Goal: Task Accomplishment & Management: Manage account settings

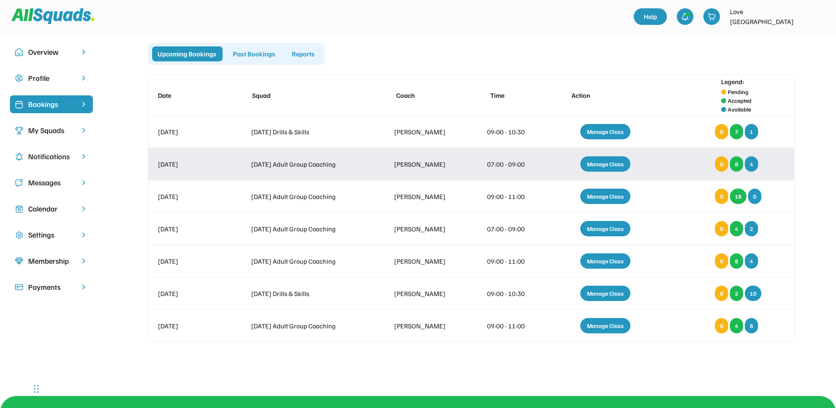
click at [606, 161] on div "Manage Class" at bounding box center [605, 163] width 50 height 15
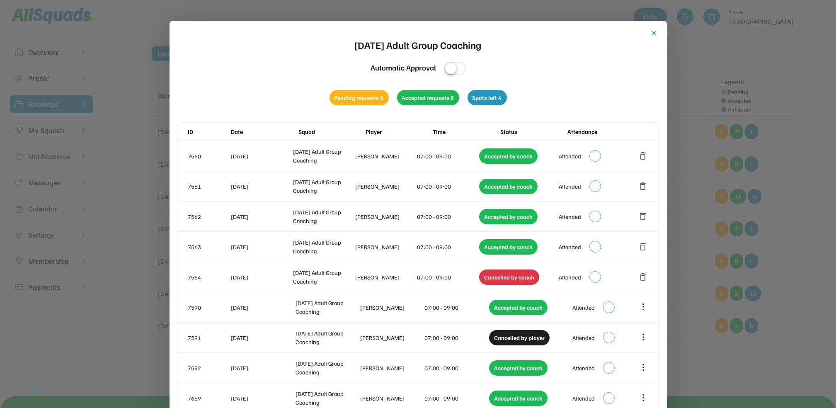
click at [651, 32] on button "close" at bounding box center [655, 33] width 8 height 8
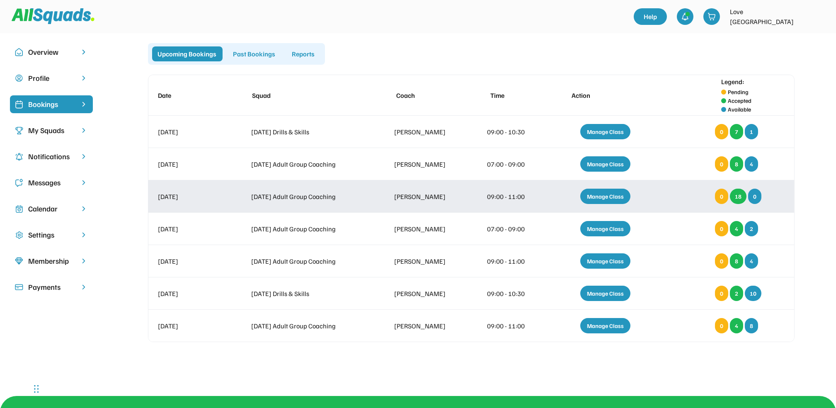
click at [605, 192] on div "Manage Class" at bounding box center [605, 196] width 50 height 15
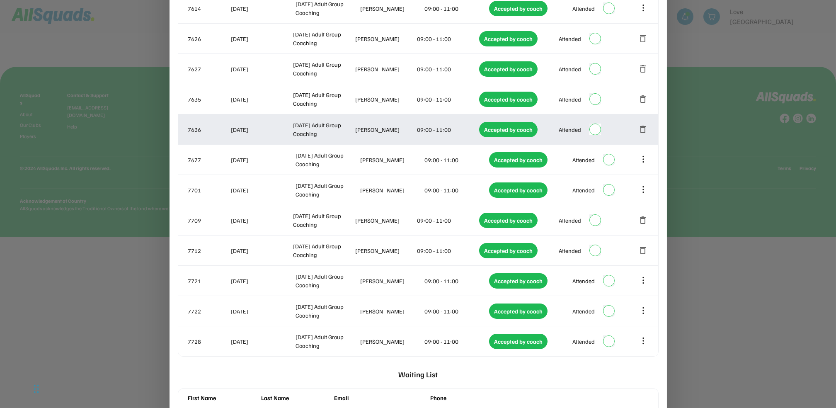
scroll to position [332, 0]
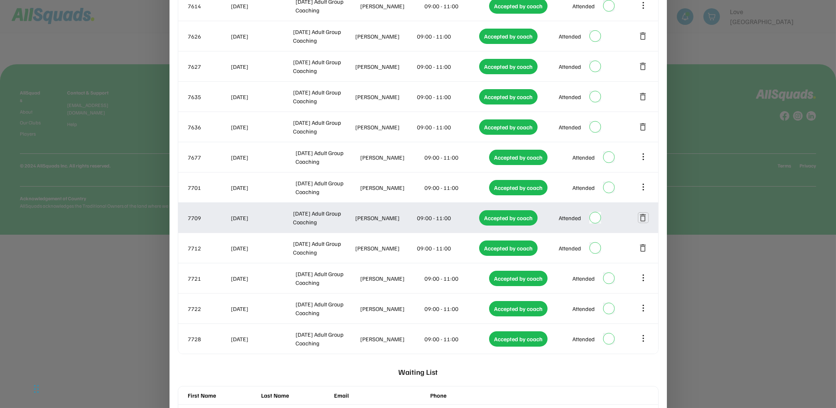
click at [644, 215] on button "delete" at bounding box center [644, 218] width 10 height 10
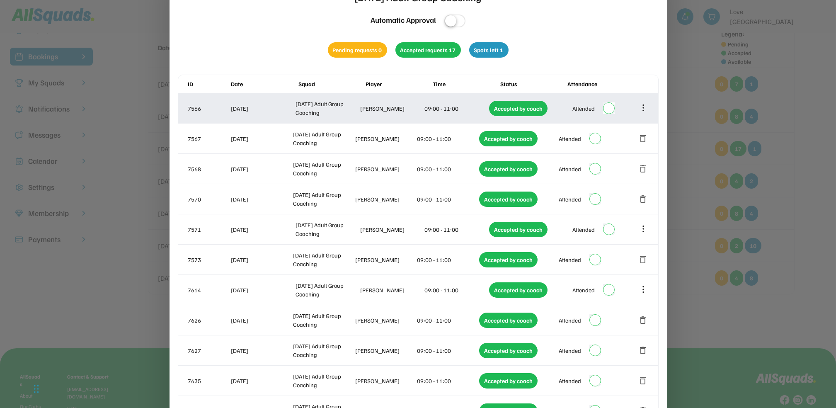
scroll to position [0, 0]
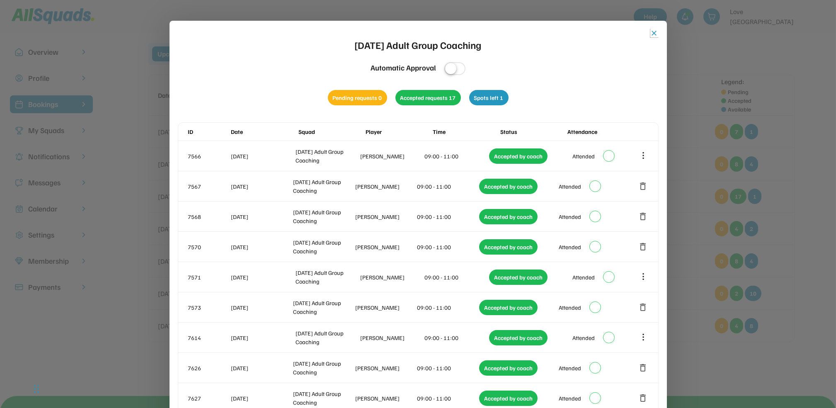
click at [655, 33] on button "close" at bounding box center [655, 33] width 8 height 8
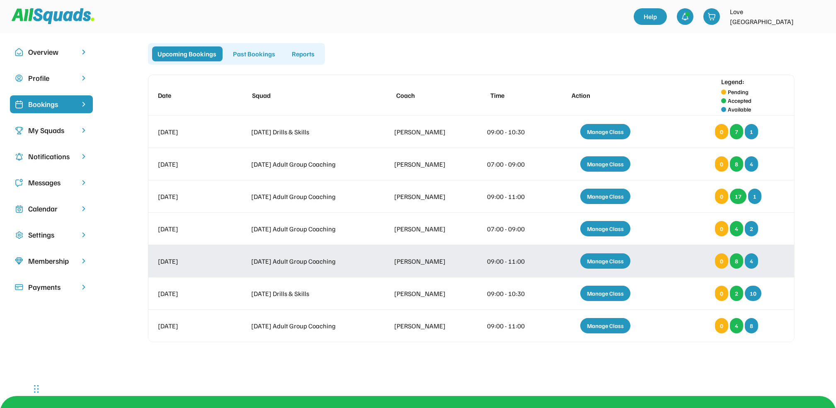
click at [606, 260] on div "Manage Class" at bounding box center [605, 260] width 50 height 15
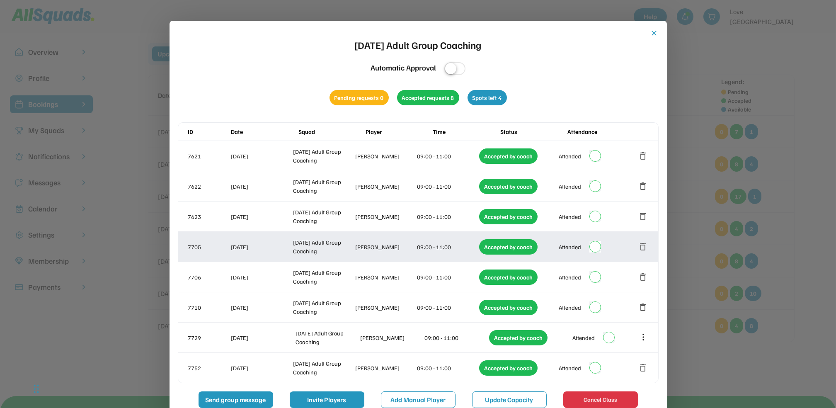
click at [644, 243] on button "delete" at bounding box center [644, 247] width 10 height 10
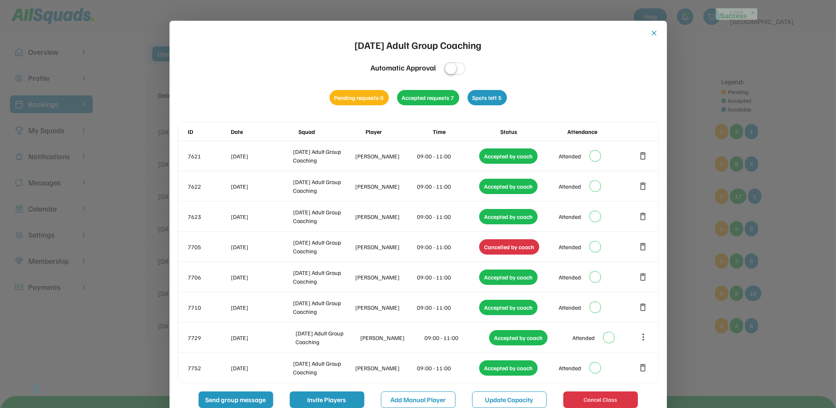
click at [653, 32] on button "close" at bounding box center [655, 33] width 8 height 8
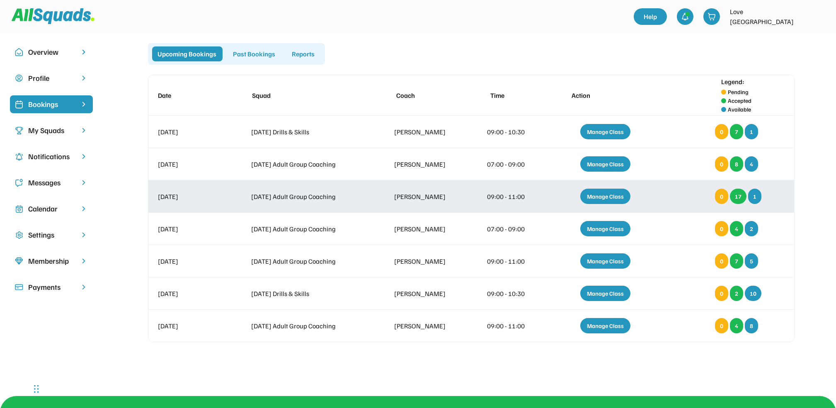
click at [604, 196] on div "Manage Class" at bounding box center [605, 196] width 50 height 15
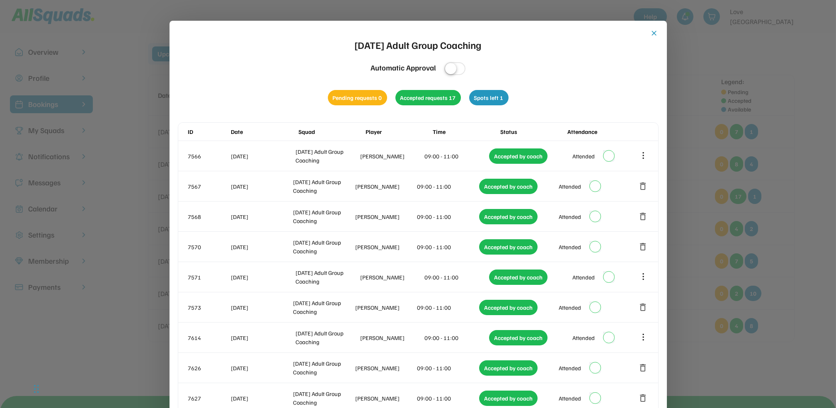
click at [651, 33] on button "close" at bounding box center [655, 33] width 8 height 8
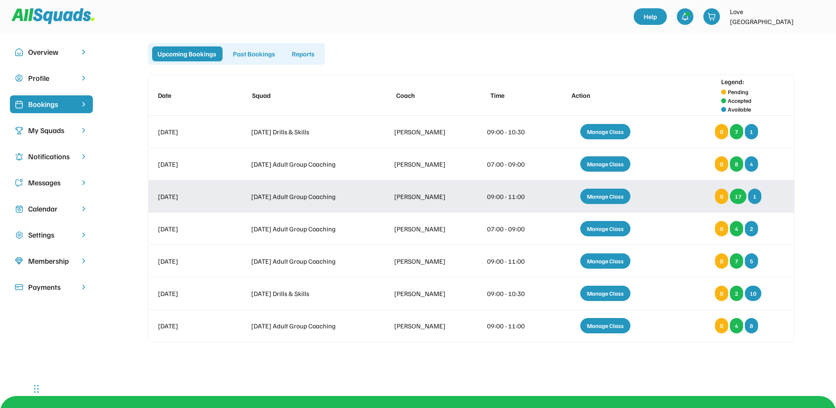
click at [598, 193] on div "Manage Class" at bounding box center [605, 196] width 50 height 15
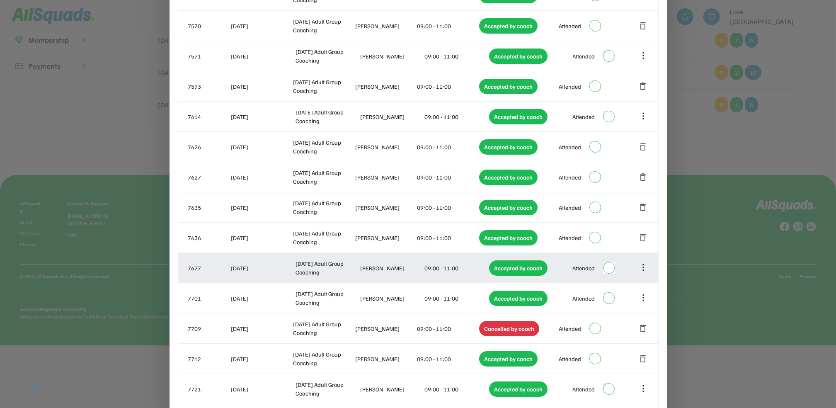
scroll to position [401, 0]
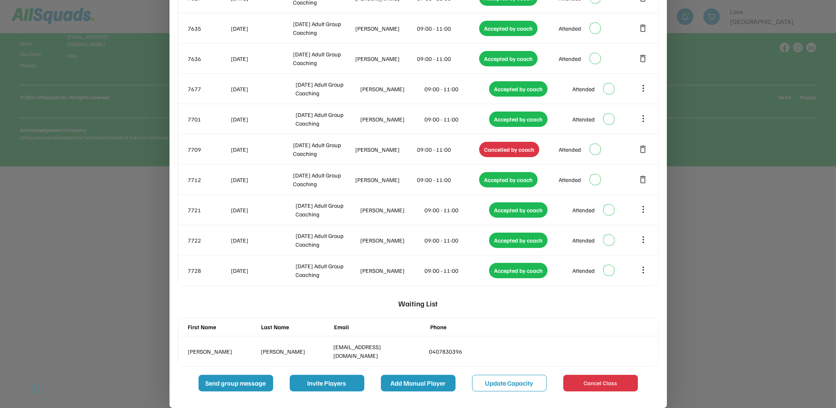
click at [427, 381] on button "Add Manual Player" at bounding box center [418, 383] width 75 height 17
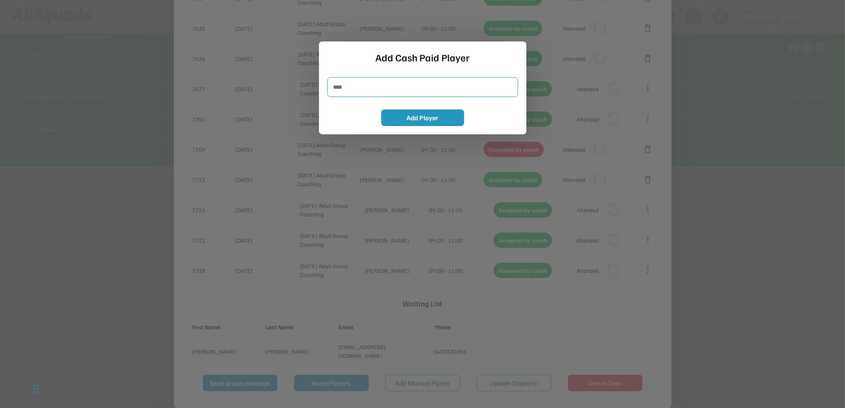
click at [342, 86] on input "input" at bounding box center [422, 87] width 191 height 20
type input "**********"
click at [411, 117] on button "Add Player" at bounding box center [422, 117] width 83 height 17
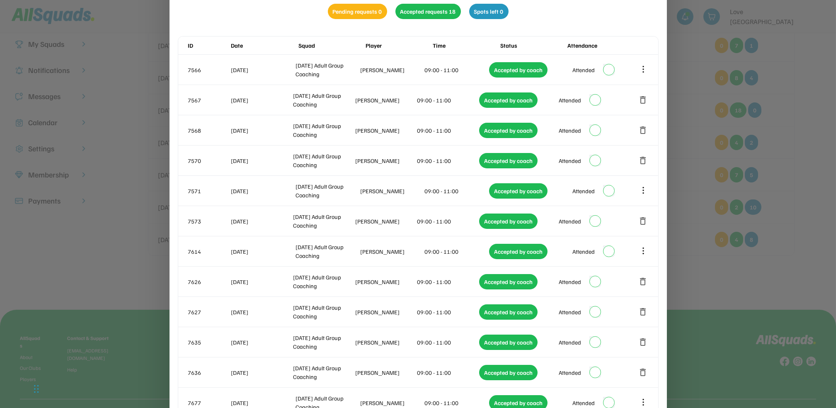
scroll to position [0, 0]
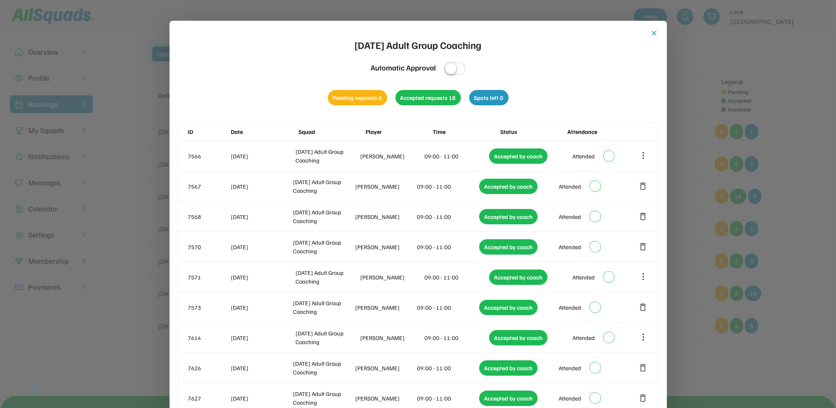
click at [654, 31] on button "close" at bounding box center [655, 33] width 8 height 8
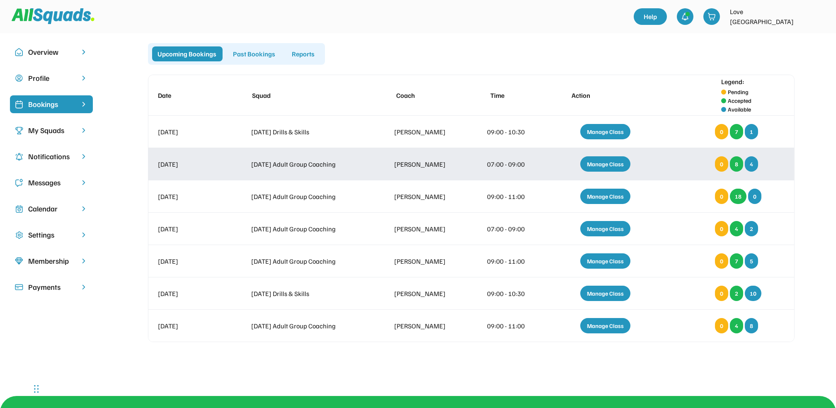
click at [604, 160] on div "Manage Class" at bounding box center [605, 163] width 50 height 15
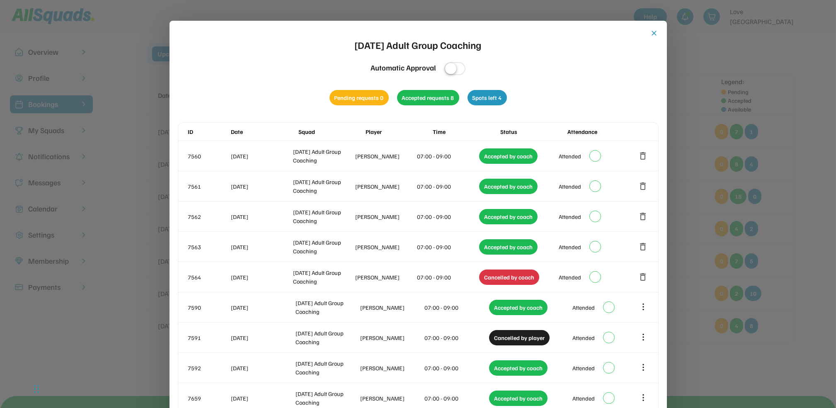
click at [655, 34] on button "close" at bounding box center [655, 33] width 8 height 8
